Goal: Check status: Check status

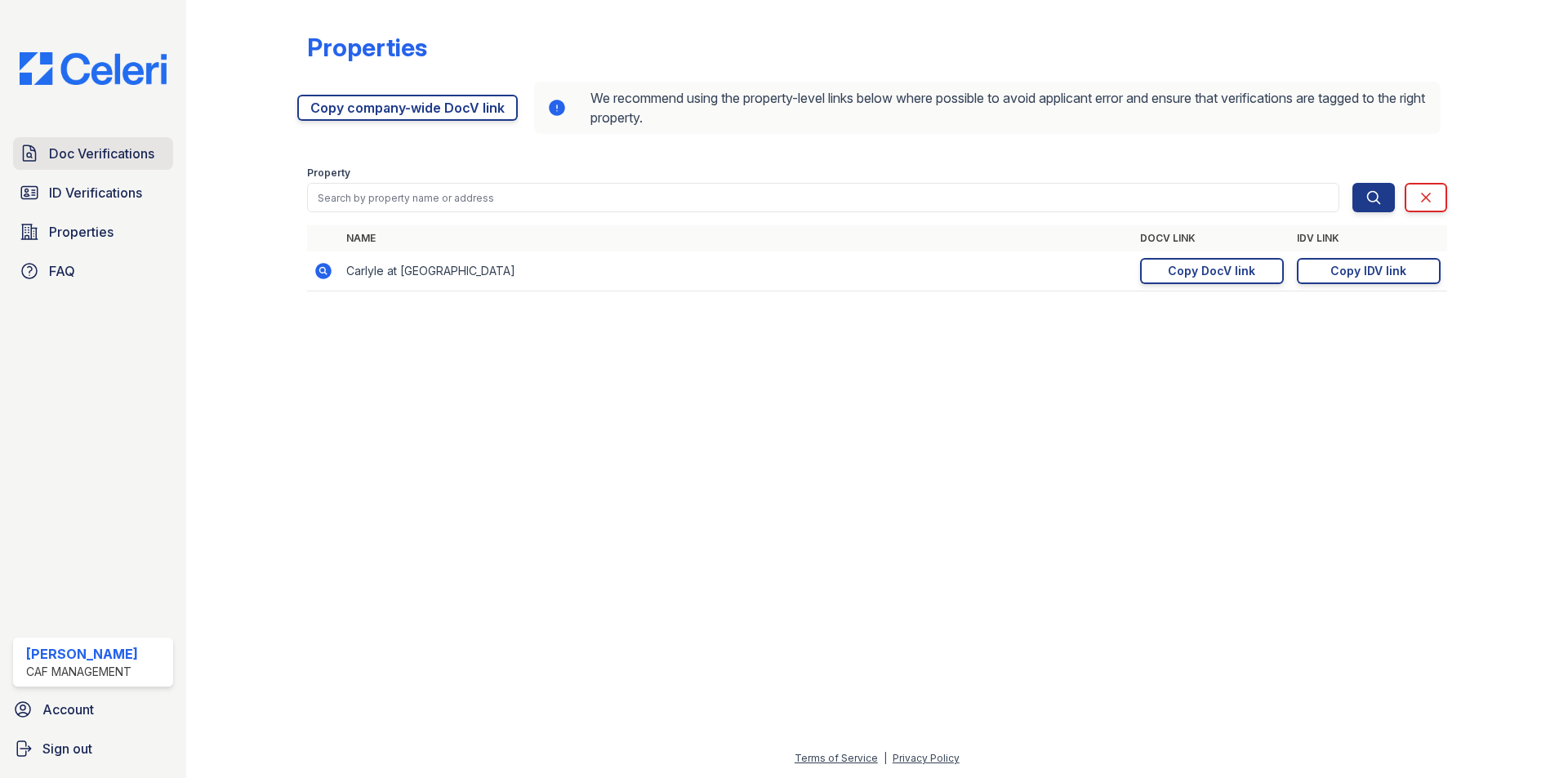
click at [115, 146] on span "Doc Verifications" at bounding box center [101, 154] width 106 height 20
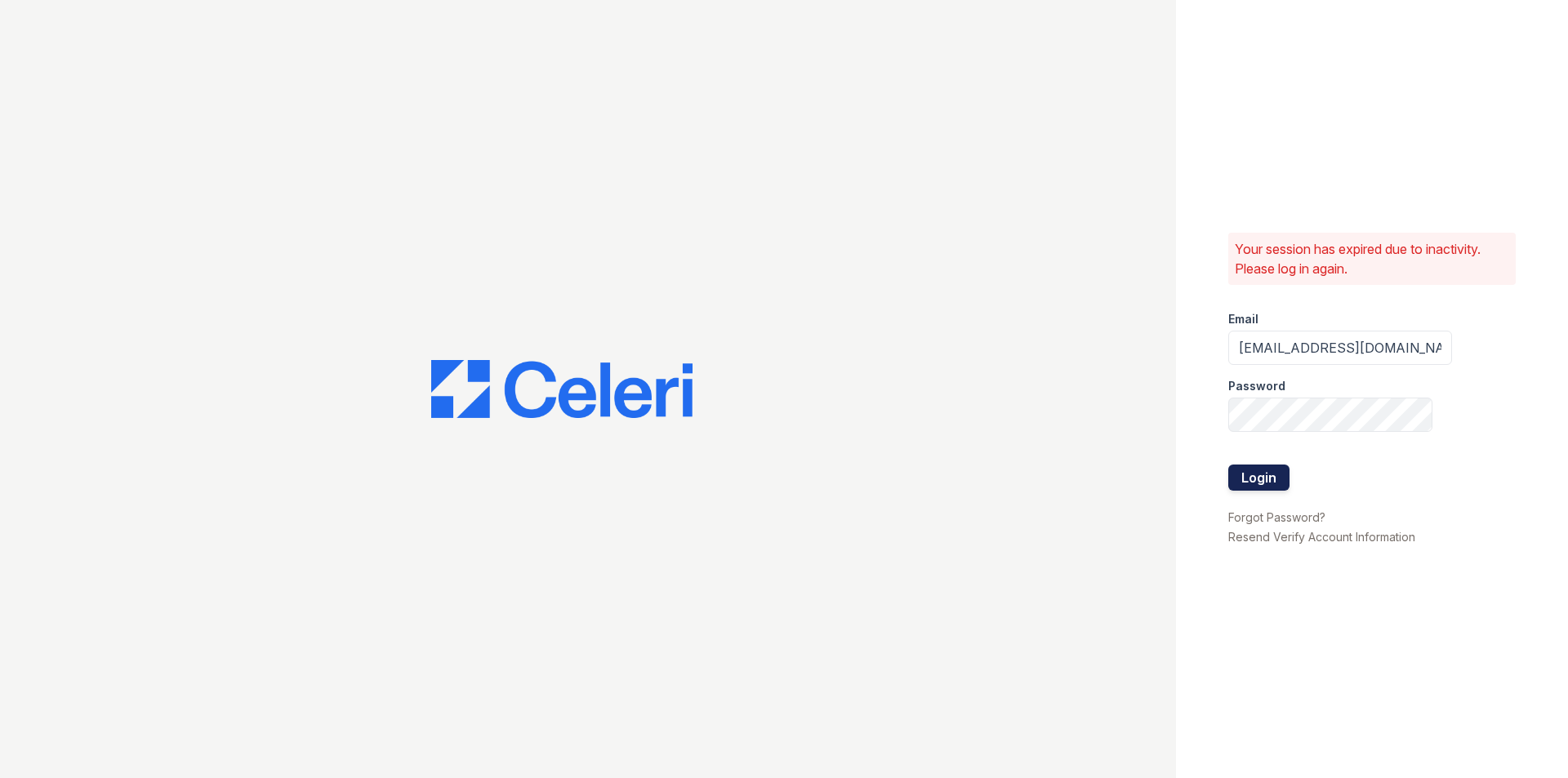
click at [1267, 484] on button "Login" at bounding box center [1259, 478] width 61 height 26
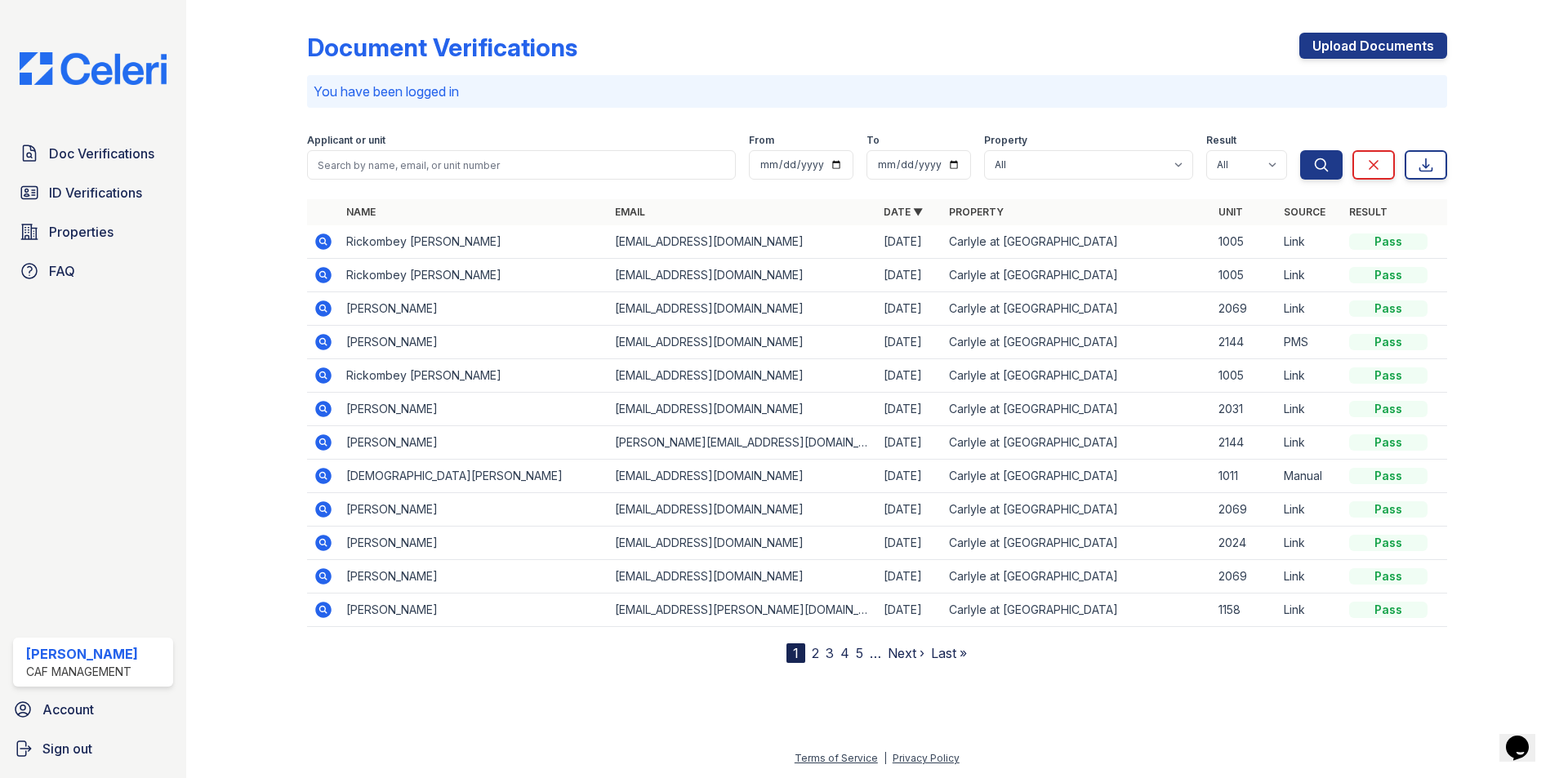
click at [317, 242] on icon at bounding box center [323, 242] width 16 height 16
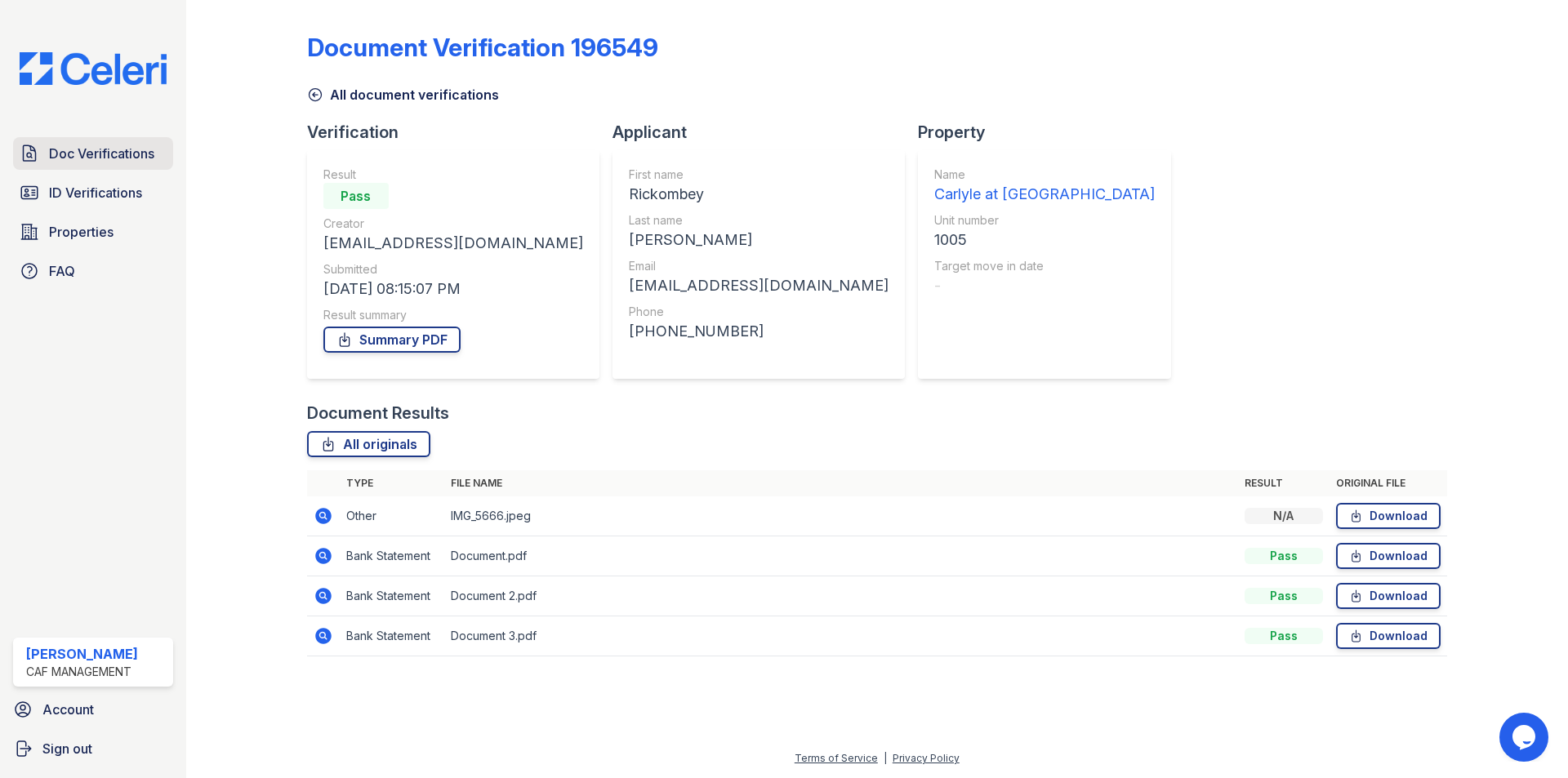
click at [108, 161] on span "Doc Verifications" at bounding box center [101, 154] width 106 height 20
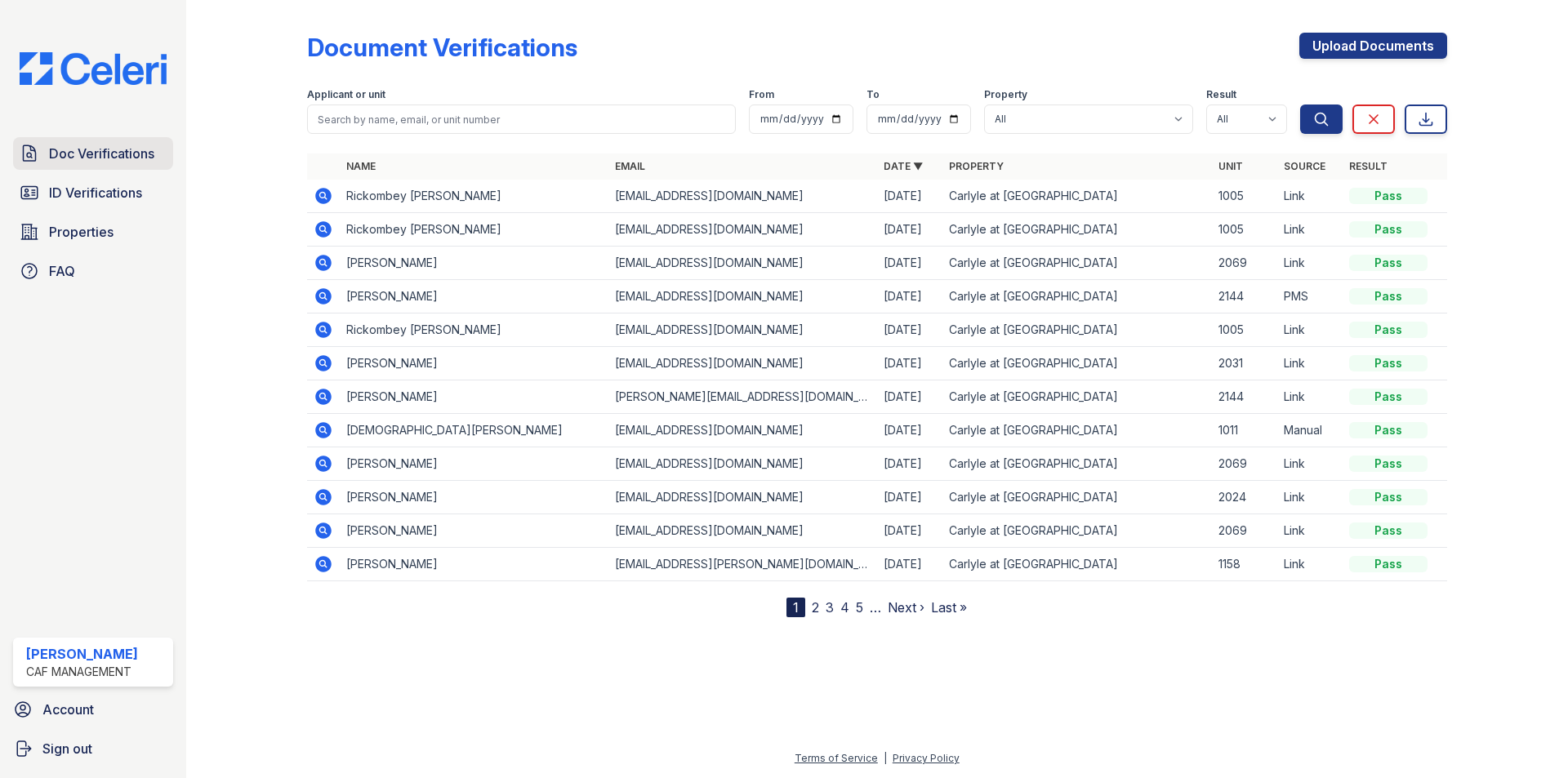
click at [107, 152] on span "Doc Verifications" at bounding box center [101, 154] width 106 height 20
click at [329, 196] on icon at bounding box center [323, 196] width 16 height 16
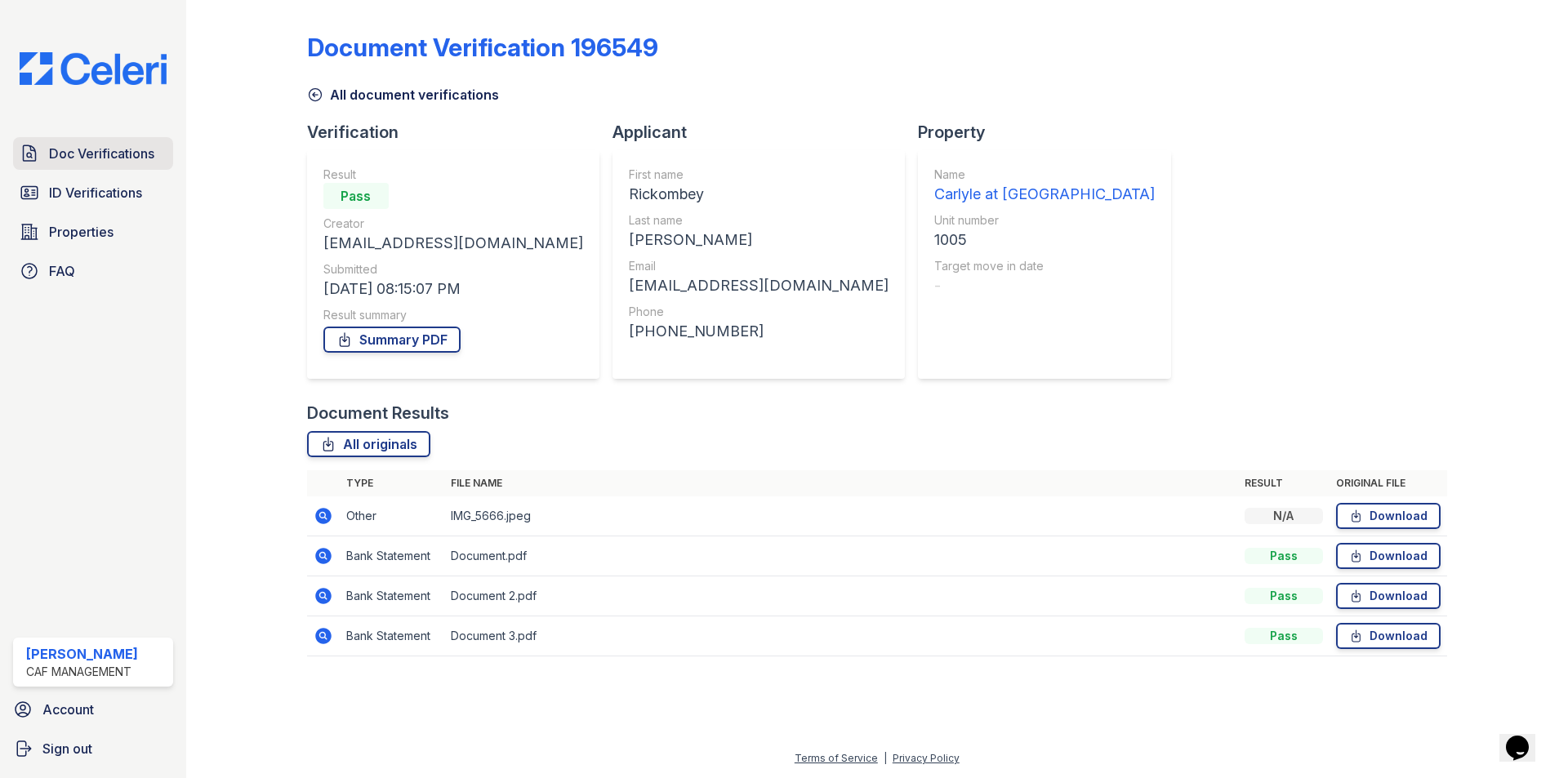
click at [65, 160] on span "Doc Verifications" at bounding box center [101, 154] width 106 height 20
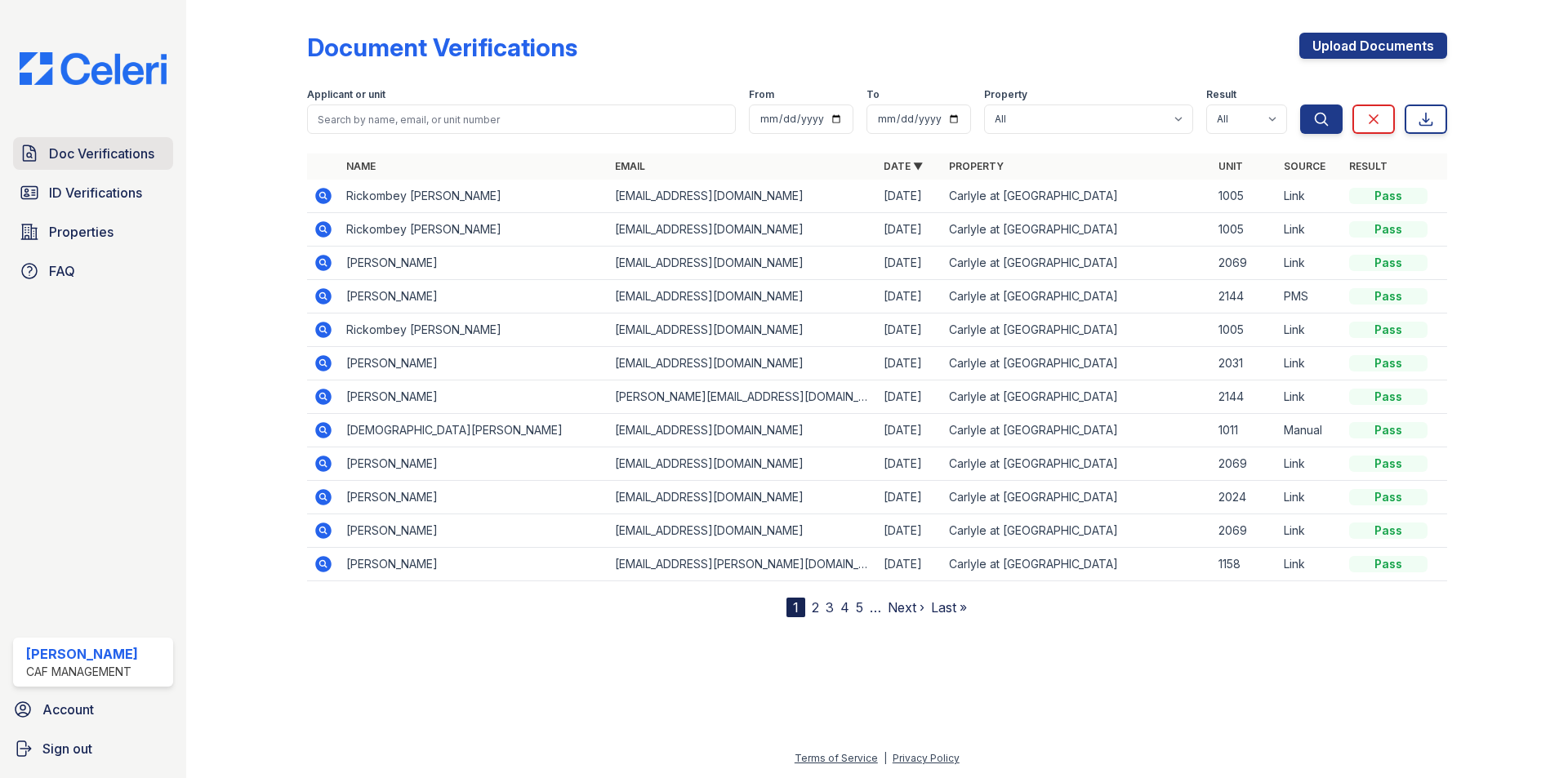
click at [93, 159] on span "Doc Verifications" at bounding box center [101, 154] width 106 height 20
click at [93, 189] on span "ID Verifications" at bounding box center [96, 193] width 93 height 20
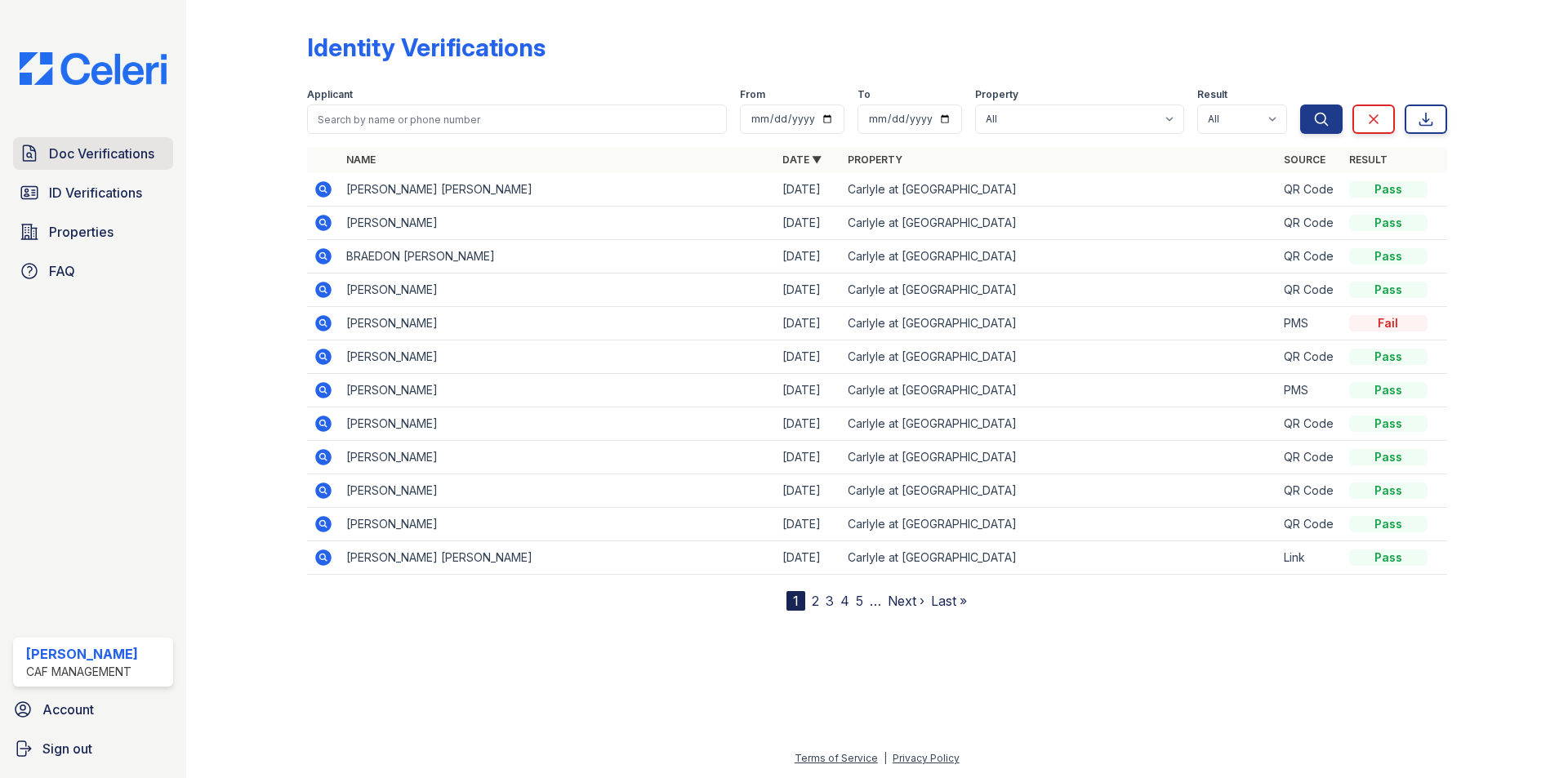
click at [91, 158] on span "Doc Verifications" at bounding box center [101, 154] width 106 height 20
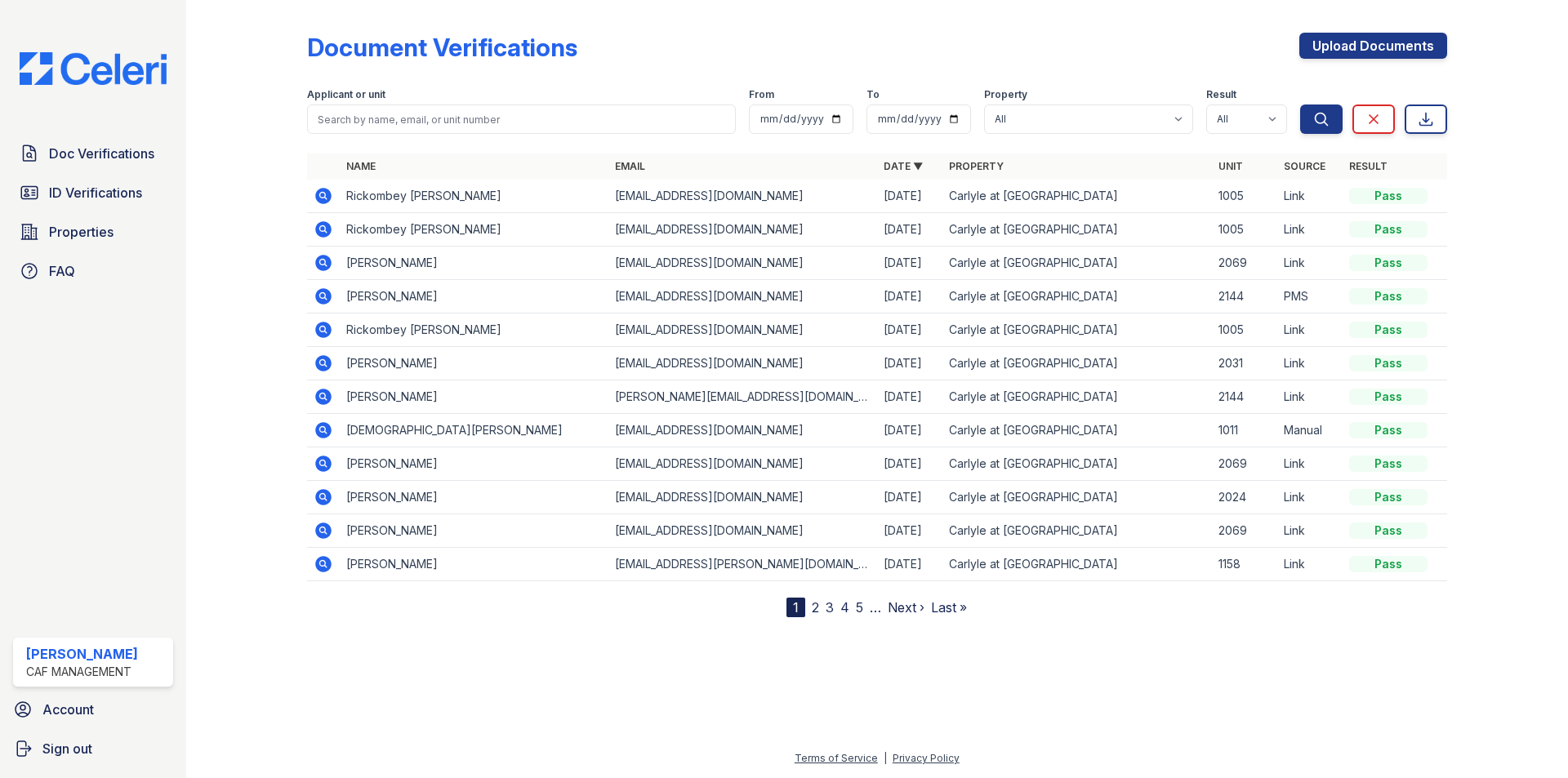
click at [1305, 190] on td "Link" at bounding box center [1310, 196] width 65 height 34
click at [1233, 198] on td "1005" at bounding box center [1245, 196] width 65 height 34
click at [396, 191] on td "Rickombey [PERSON_NAME]" at bounding box center [474, 196] width 268 height 34
click at [321, 196] on icon at bounding box center [321, 195] width 4 height 4
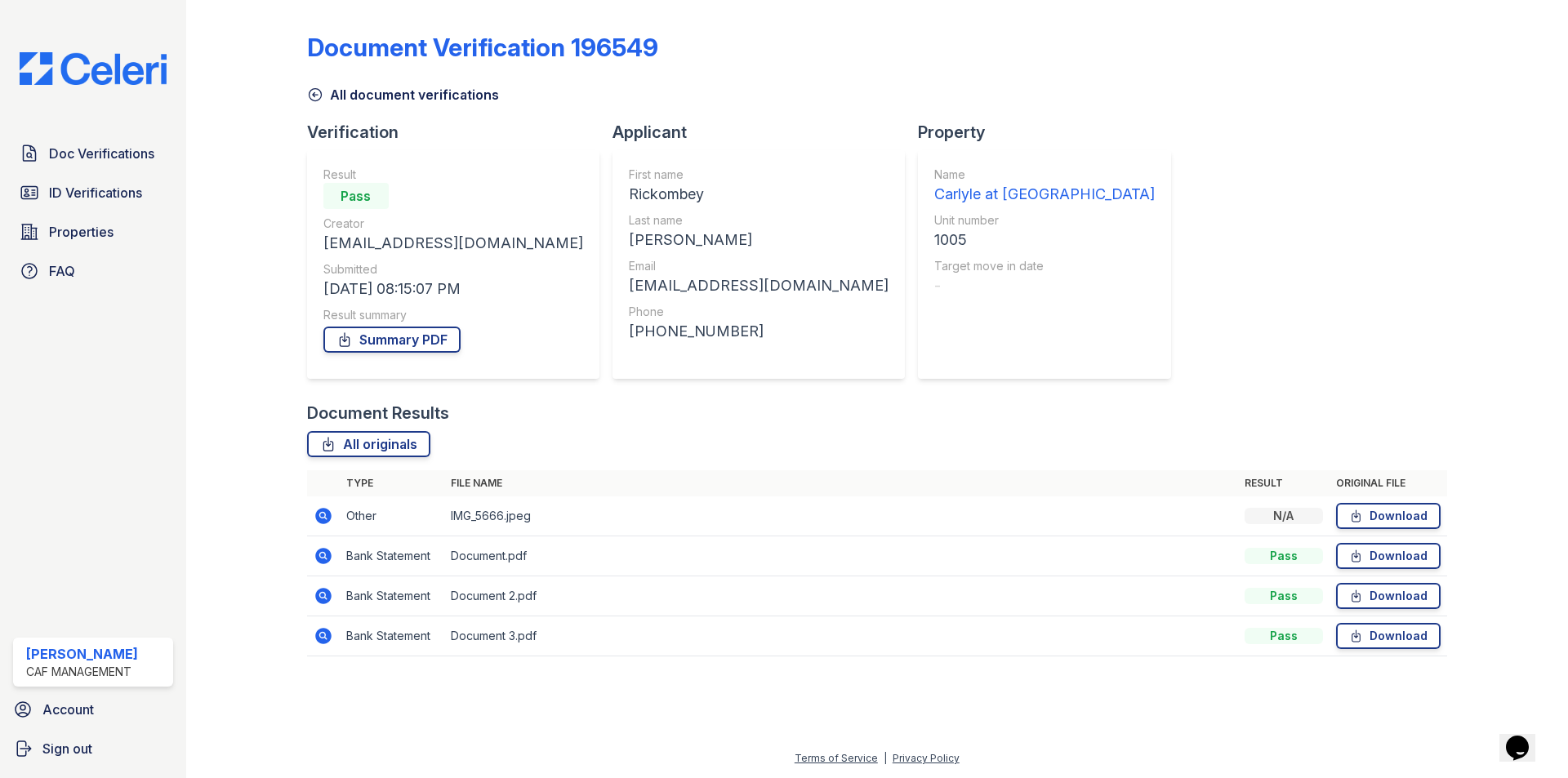
click at [323, 515] on icon at bounding box center [321, 515] width 4 height 4
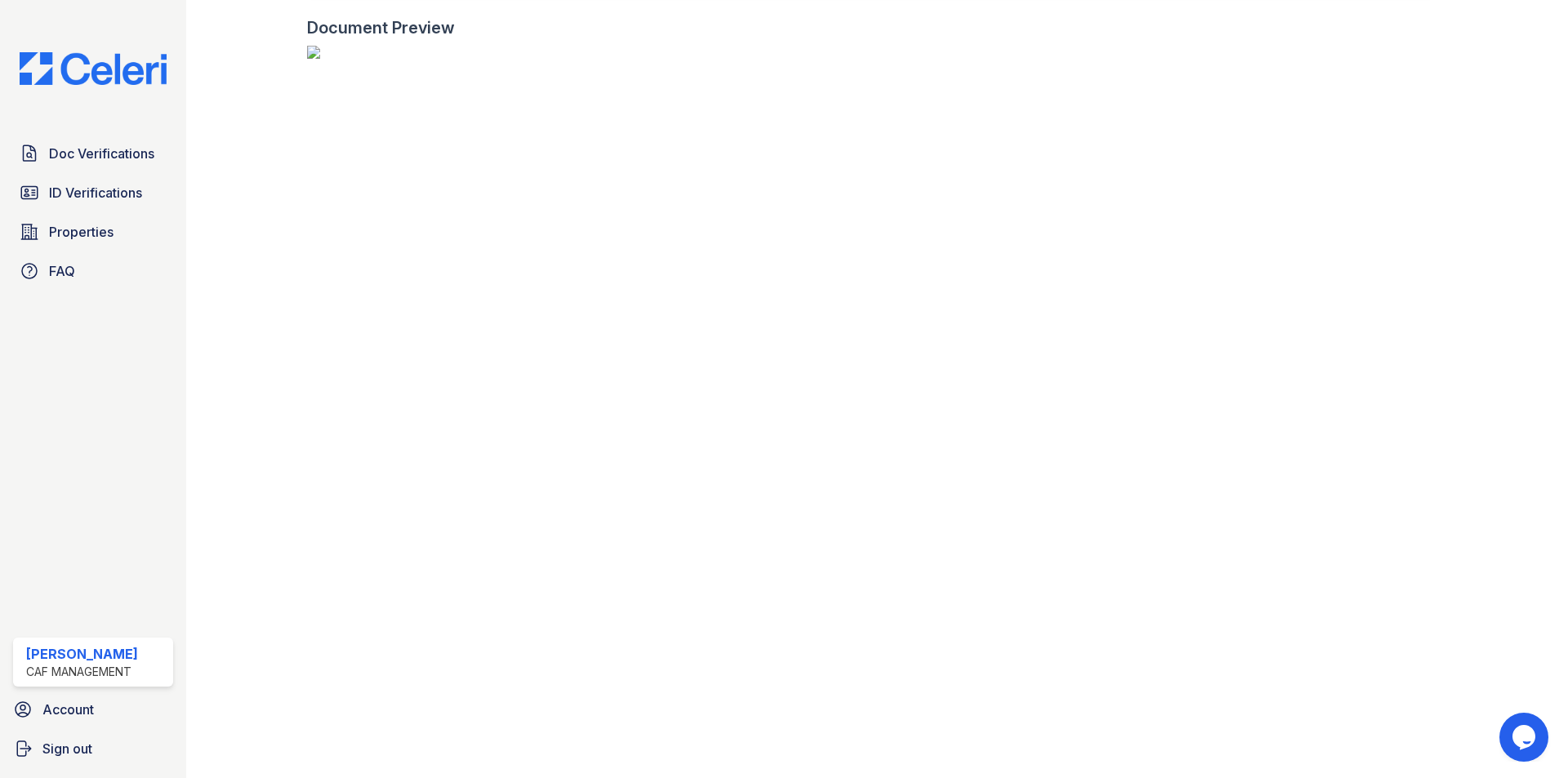
scroll to position [2527, 0]
drag, startPoint x: 852, startPoint y: 409, endPoint x: 717, endPoint y: 362, distance: 142.9
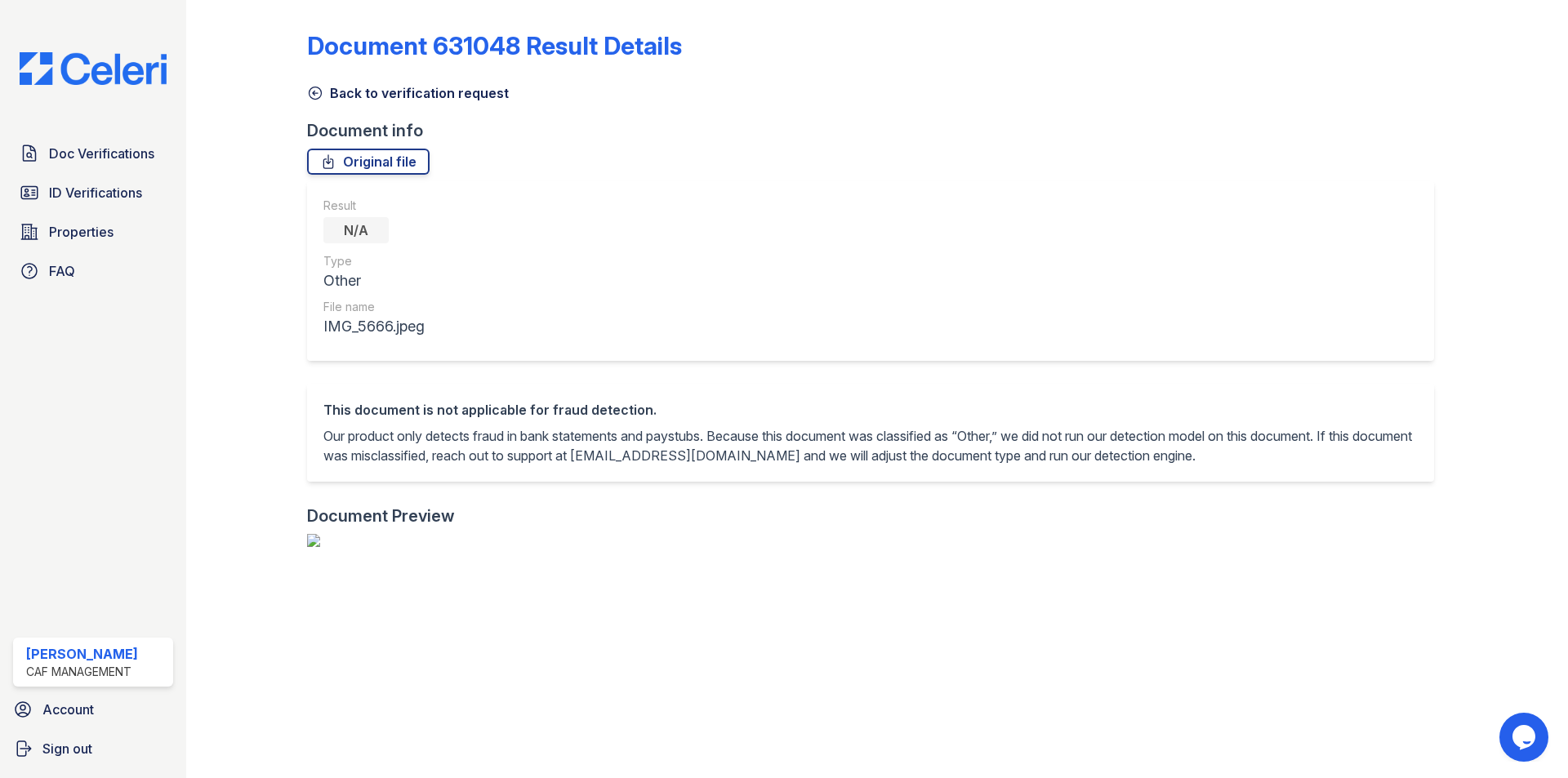
scroll to position [0, 0]
click at [390, 167] on link "Original file" at bounding box center [368, 164] width 123 height 26
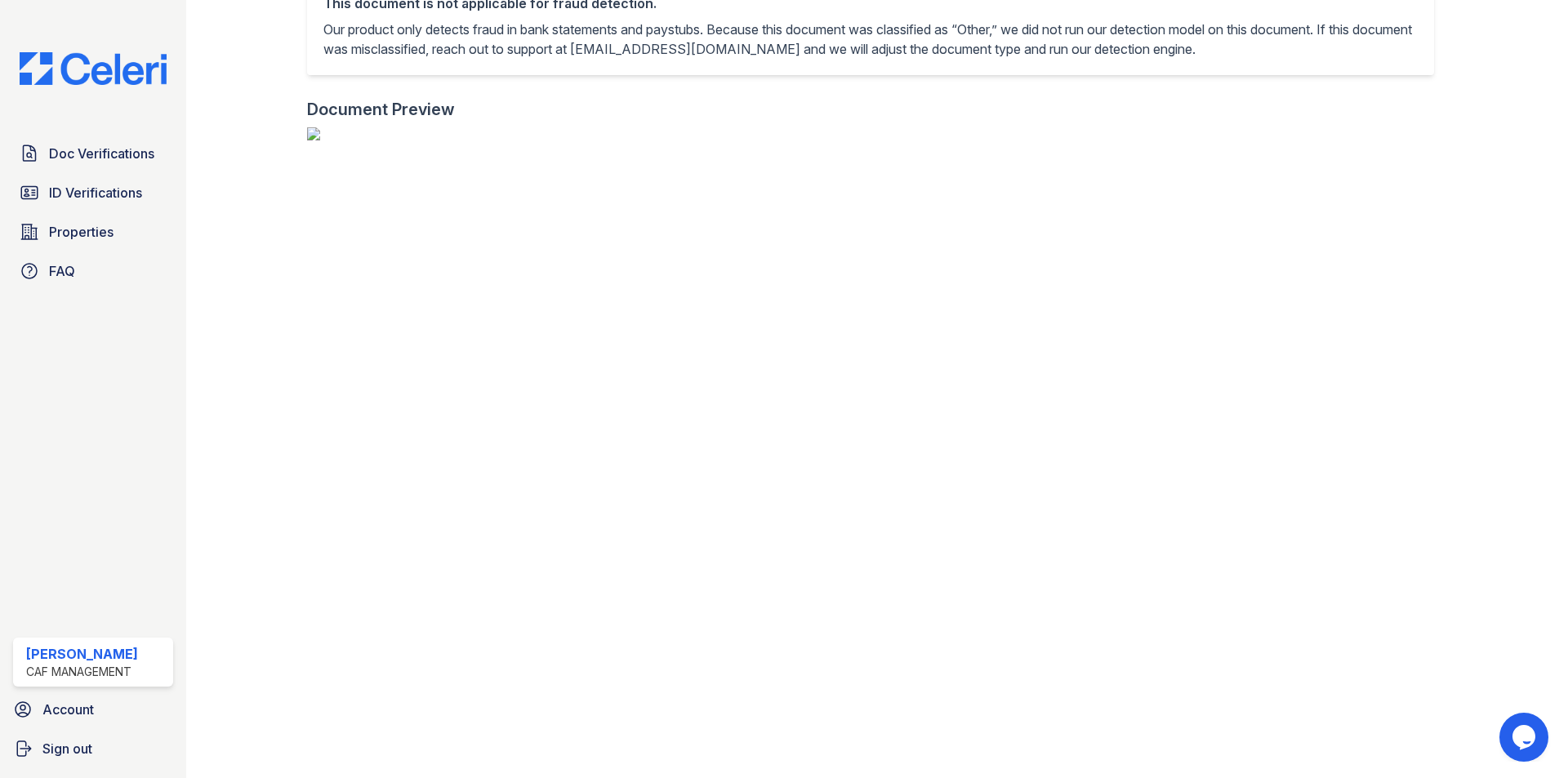
scroll to position [980, 0]
click at [73, 139] on link "Doc Verifications" at bounding box center [93, 154] width 160 height 33
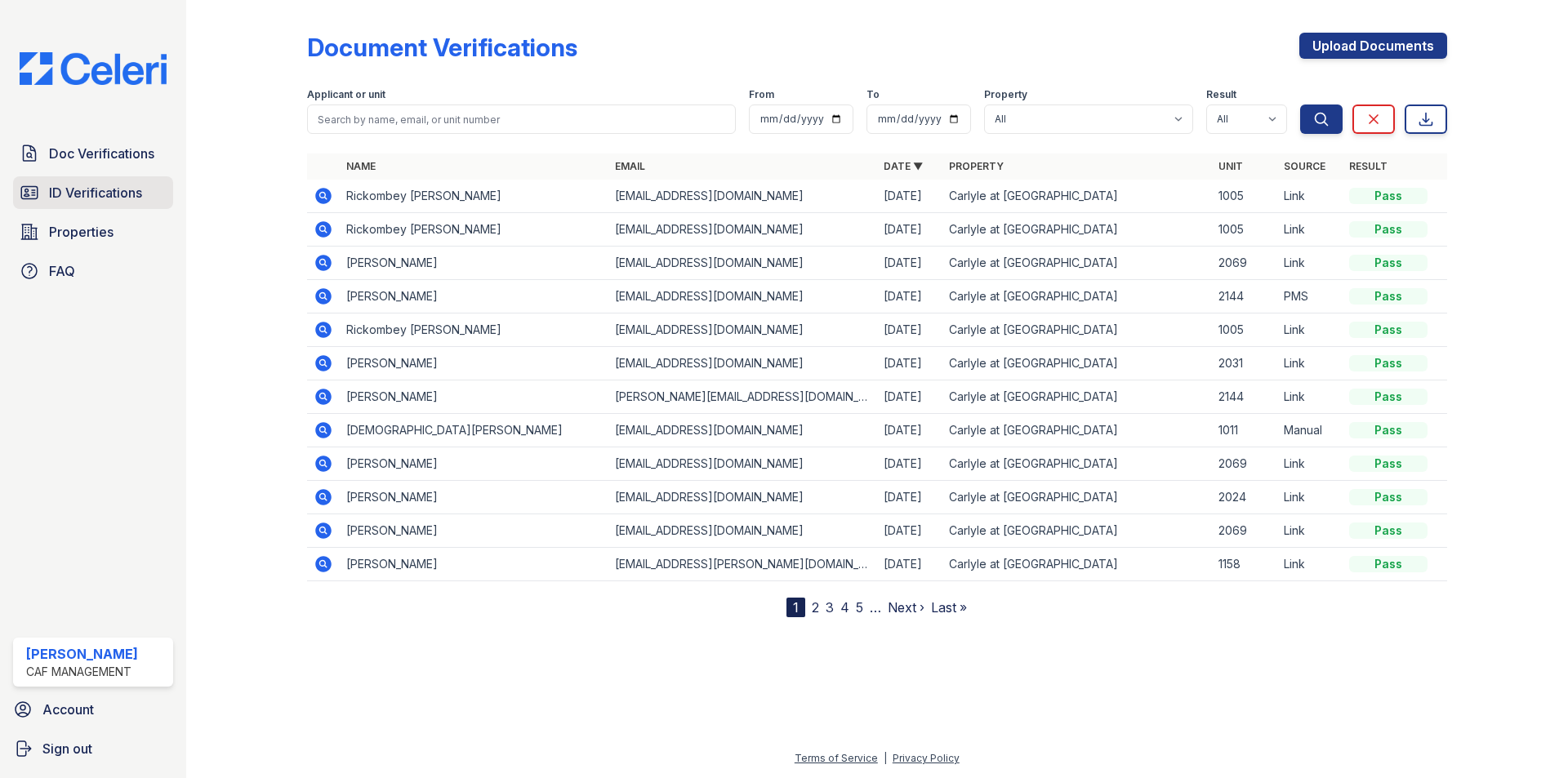
click at [87, 191] on span "ID Verifications" at bounding box center [96, 193] width 93 height 20
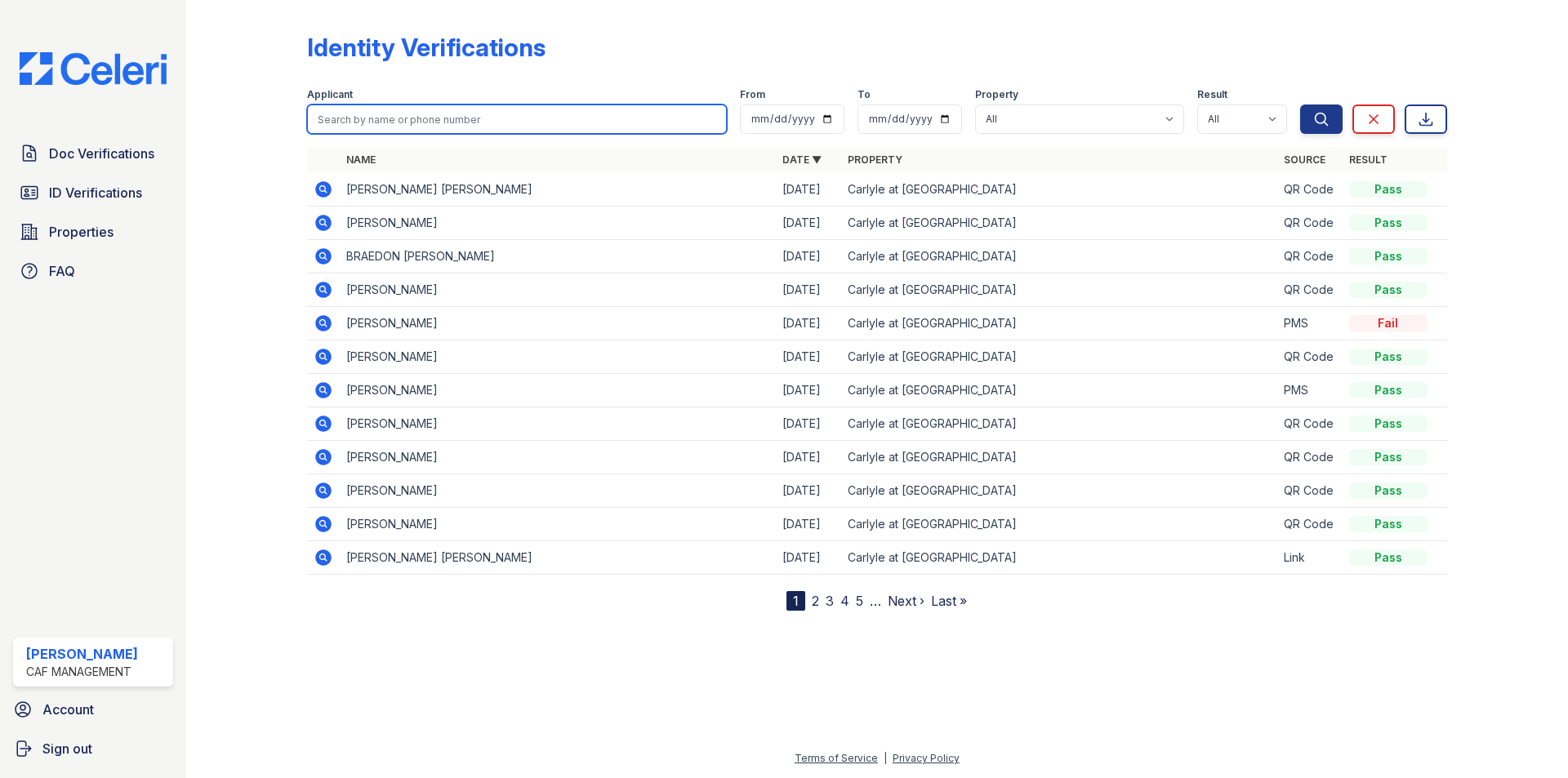
click at [452, 120] on input "search" at bounding box center [516, 119] width 420 height 29
type input "ric"
click at [1300, 105] on button "Search" at bounding box center [1321, 119] width 43 height 29
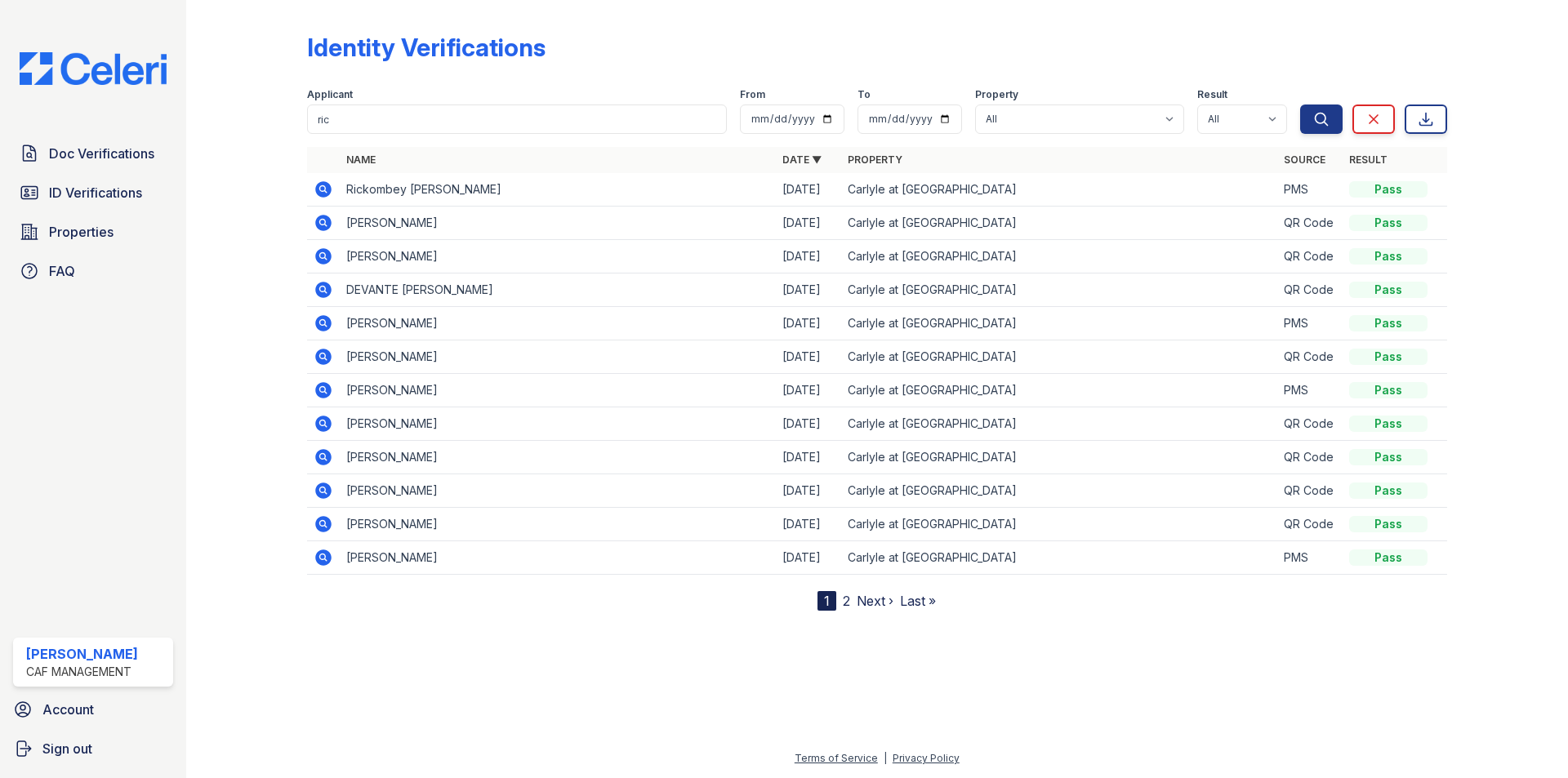
click at [322, 191] on icon at bounding box center [323, 190] width 20 height 20
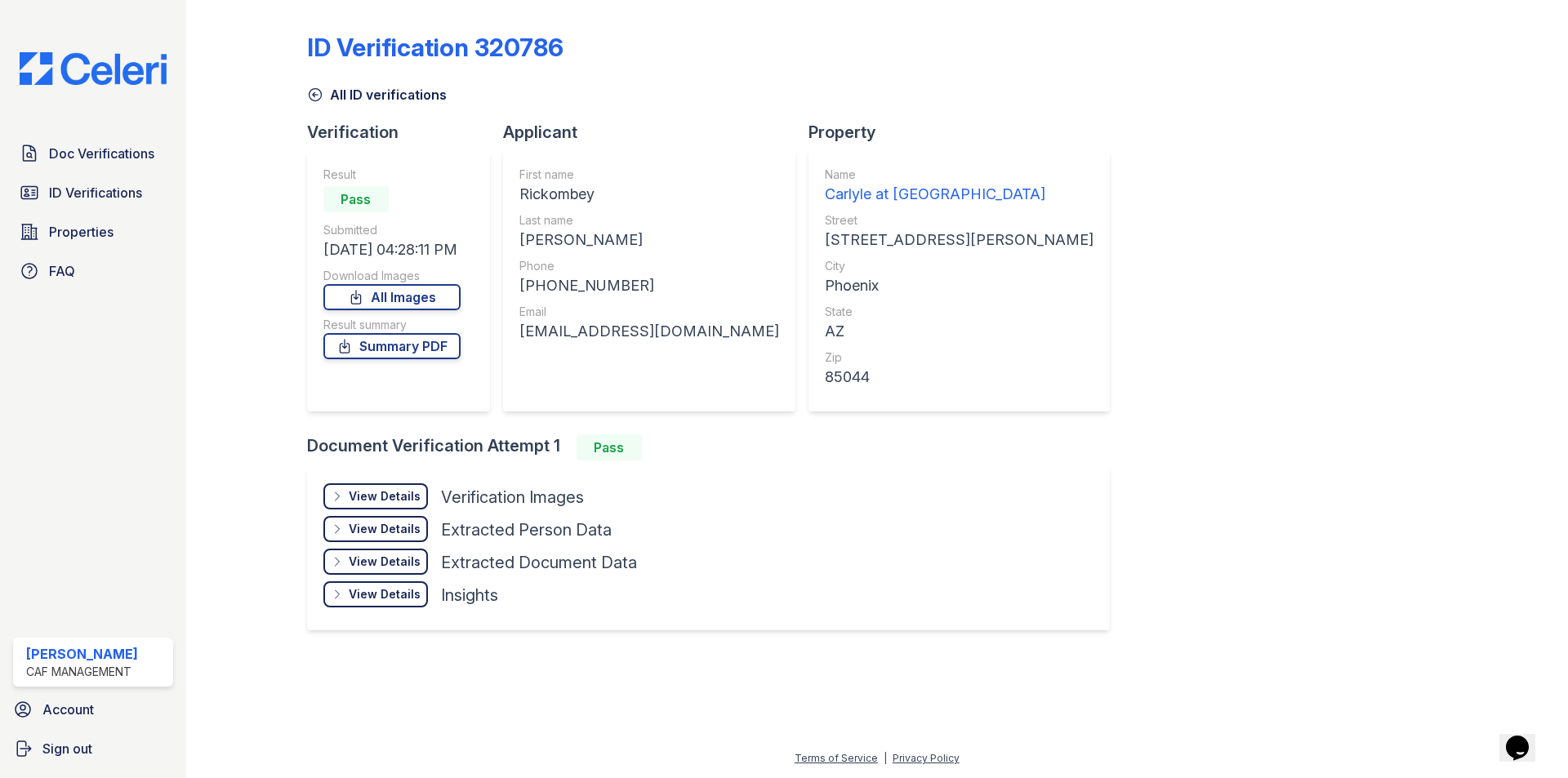
click at [388, 497] on div "View Details" at bounding box center [384, 497] width 72 height 16
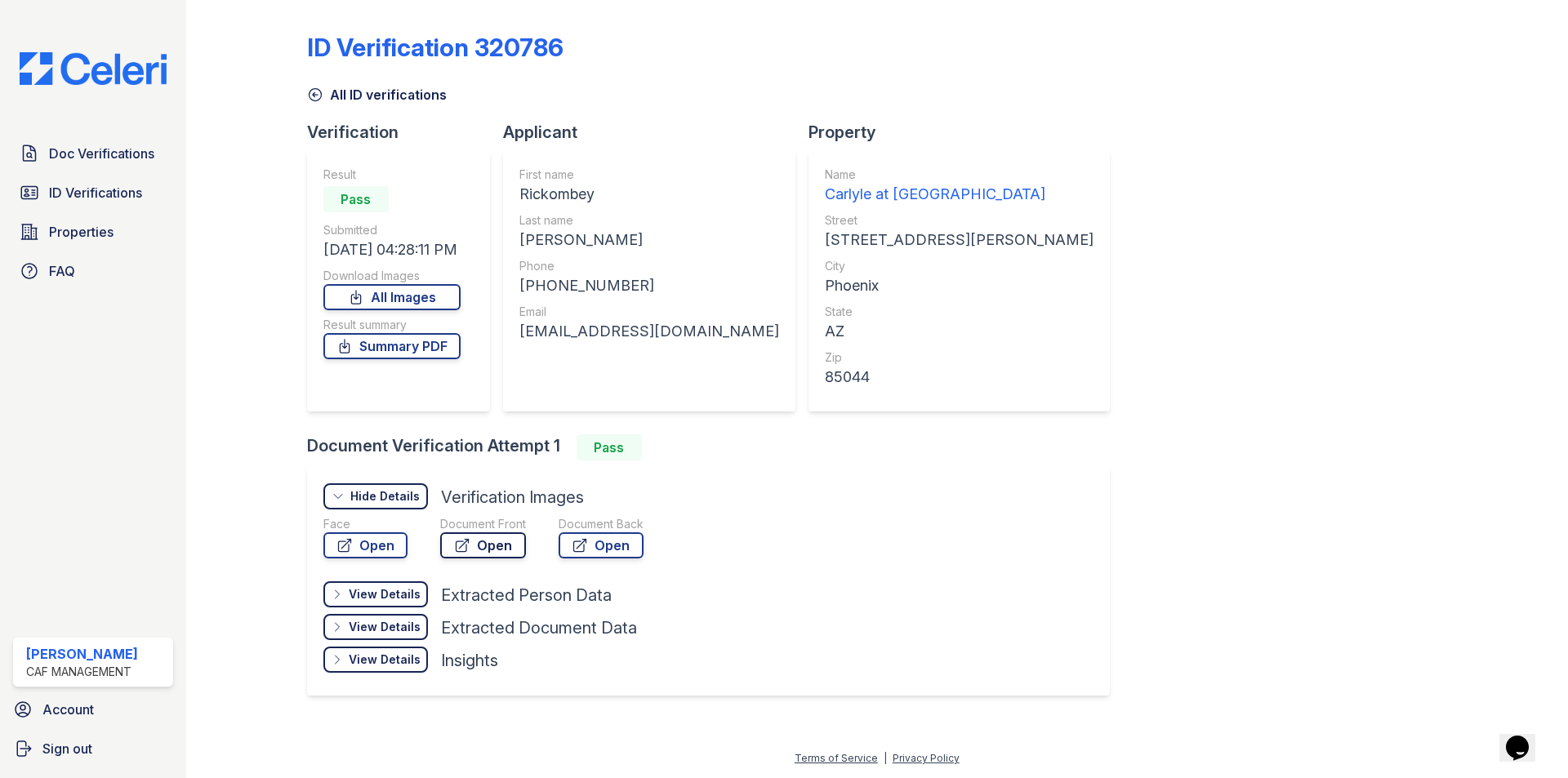
click at [485, 543] on link "Open" at bounding box center [483, 546] width 86 height 26
click at [104, 150] on span "Doc Verifications" at bounding box center [101, 154] width 106 height 20
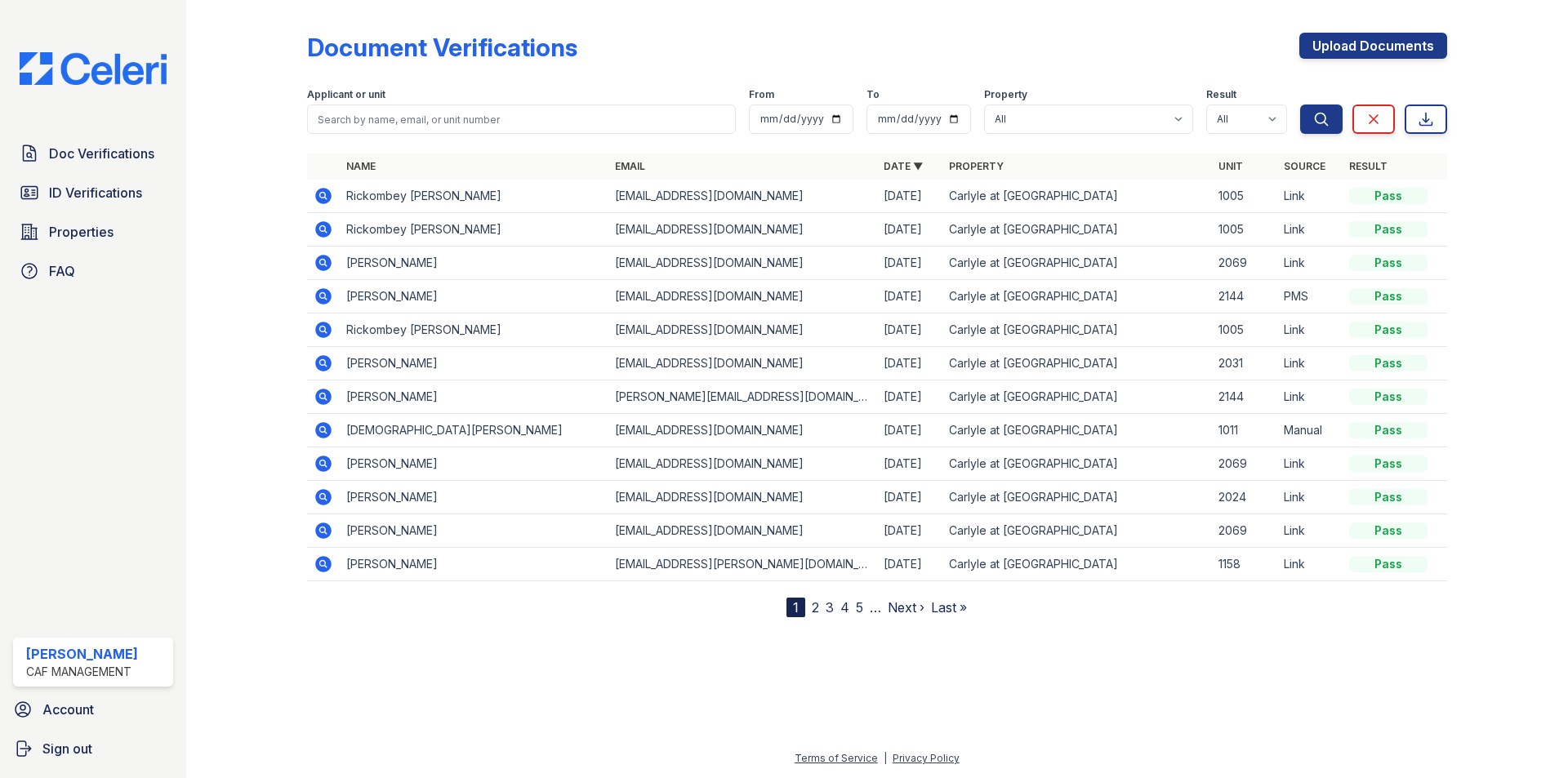
click at [326, 196] on icon at bounding box center [323, 196] width 16 height 16
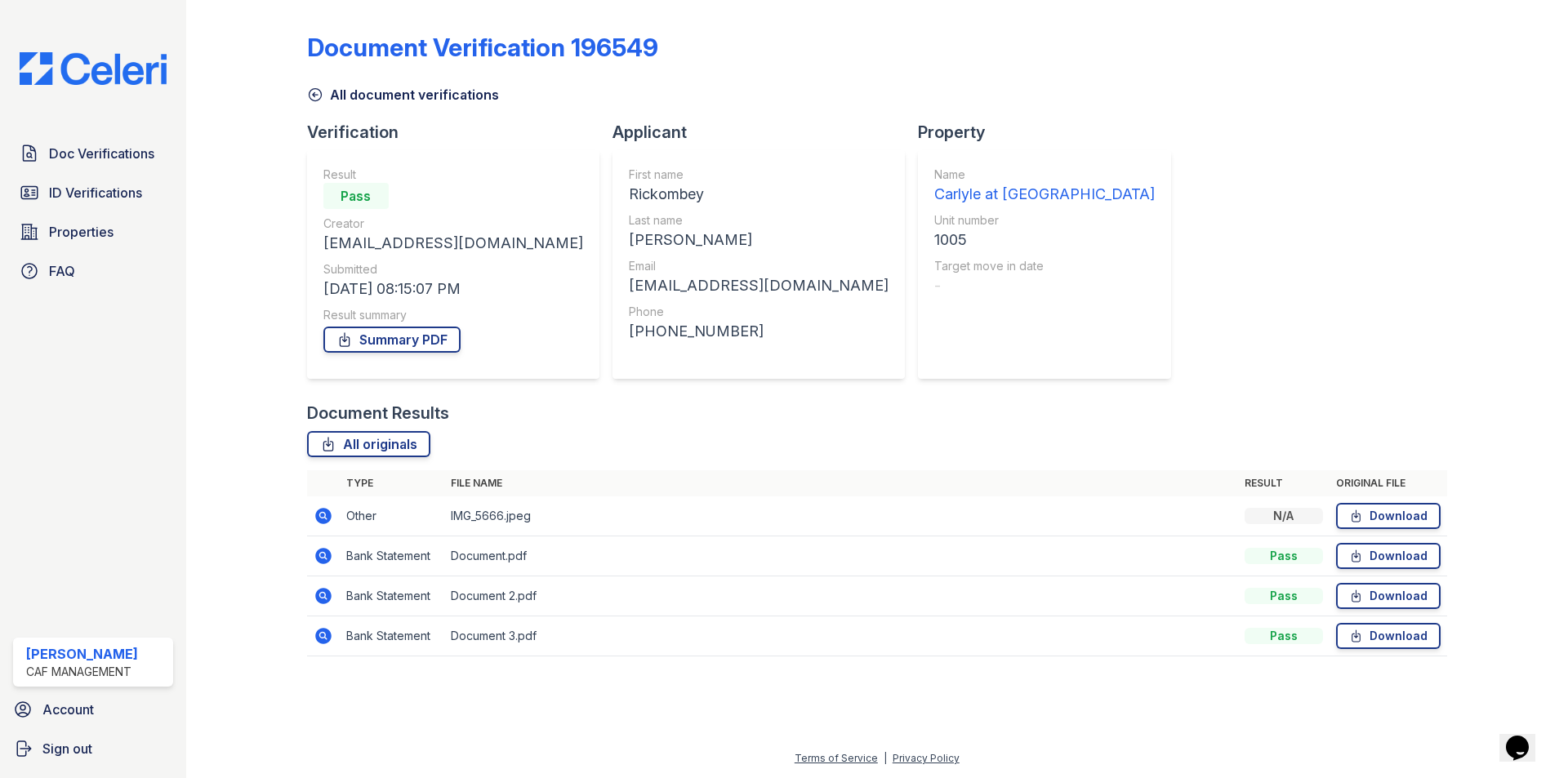
click at [325, 516] on icon at bounding box center [323, 516] width 20 height 20
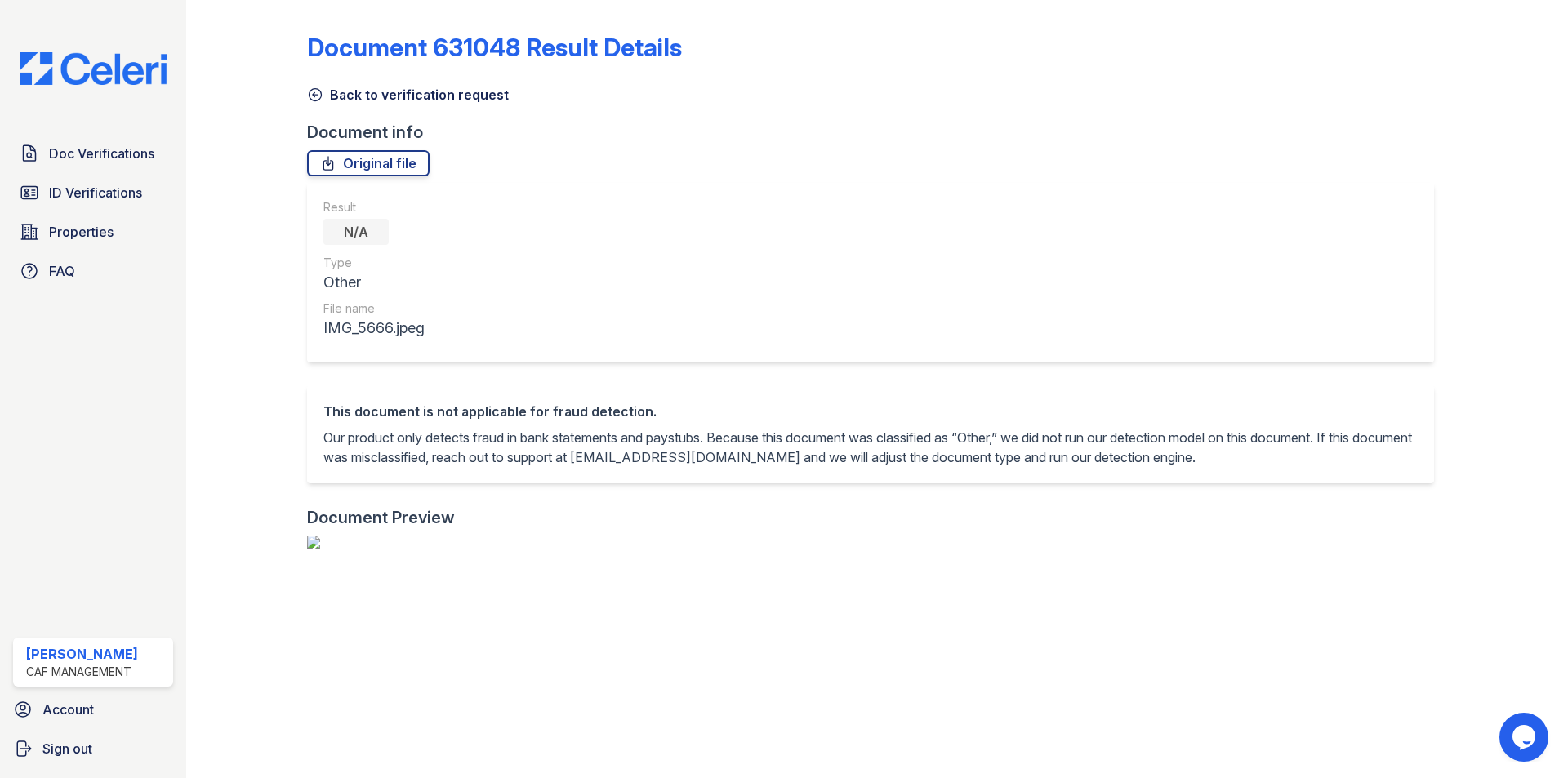
click at [317, 96] on icon at bounding box center [315, 95] width 16 height 16
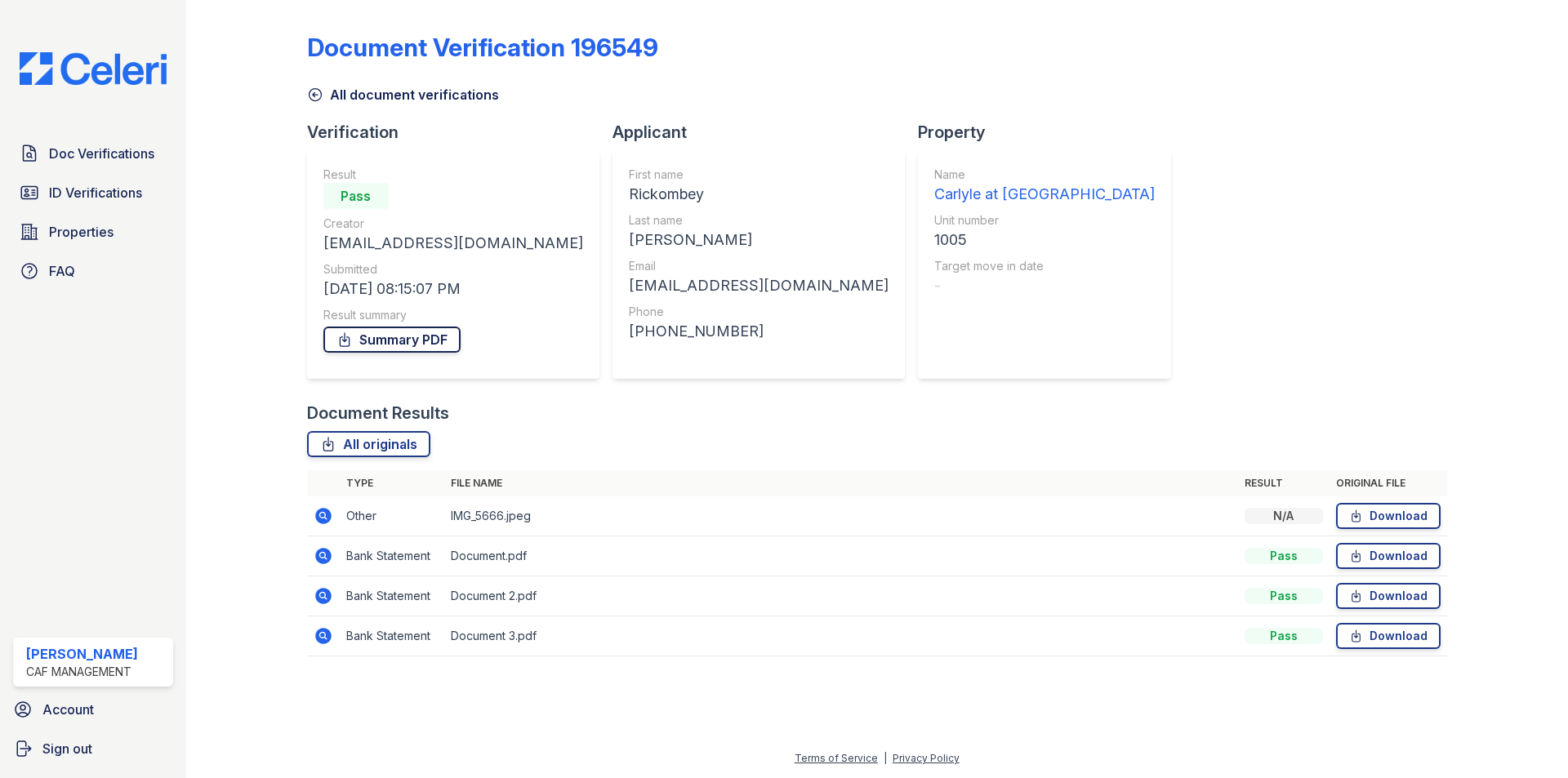
click at [371, 340] on link "Summary PDF" at bounding box center [392, 340] width 137 height 26
